Goal: Find specific page/section: Find specific page/section

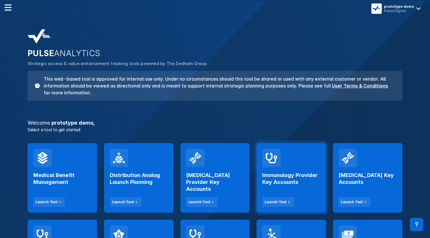
click at [282, 170] on div "Immunology Provider Key Accounts Launch Tool" at bounding box center [291, 187] width 58 height 40
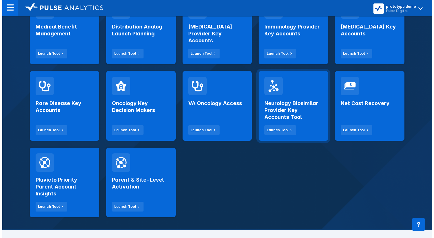
scroll to position [117, 0]
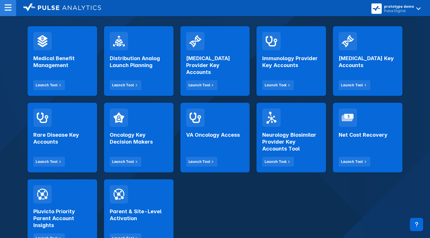
click at [13, 7] on div at bounding box center [8, 8] width 16 height 16
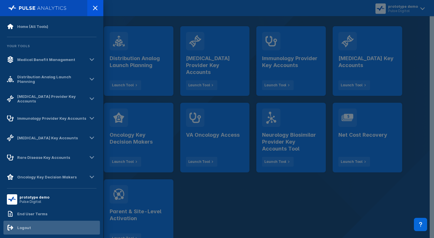
click at [32, 227] on div "Logout" at bounding box center [51, 227] width 97 height 14
